Goal: Find specific page/section: Find specific page/section

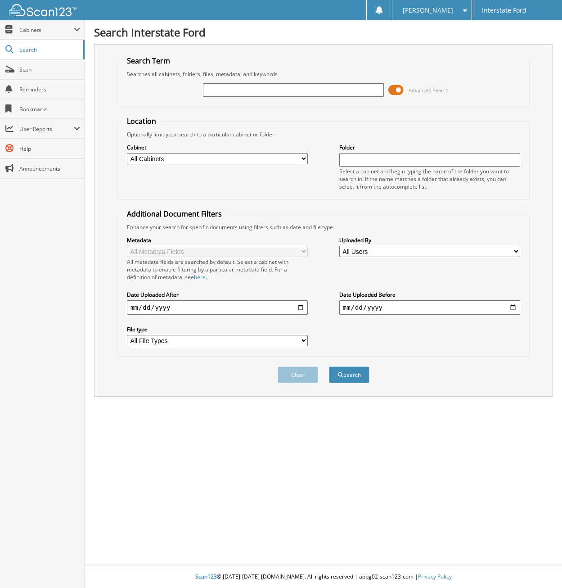
click at [214, 88] on input "text" at bounding box center [293, 90] width 181 height 14
type input "969650"
click at [329, 367] on button "Search" at bounding box center [349, 375] width 41 height 17
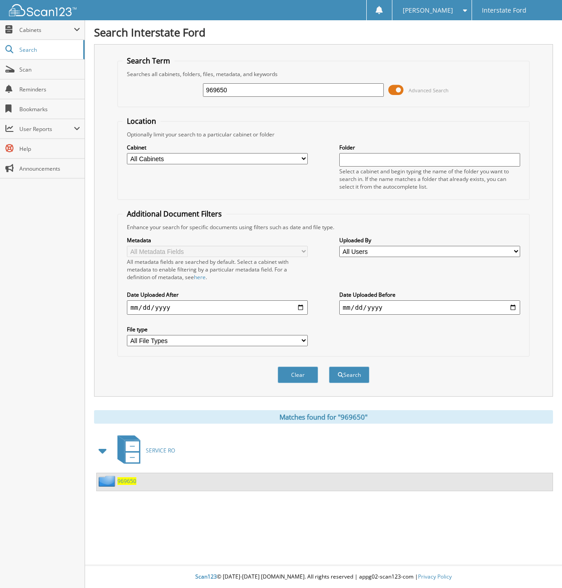
click at [125, 484] on span "969650" at bounding box center [127, 481] width 19 height 8
